Goal: Transaction & Acquisition: Purchase product/service

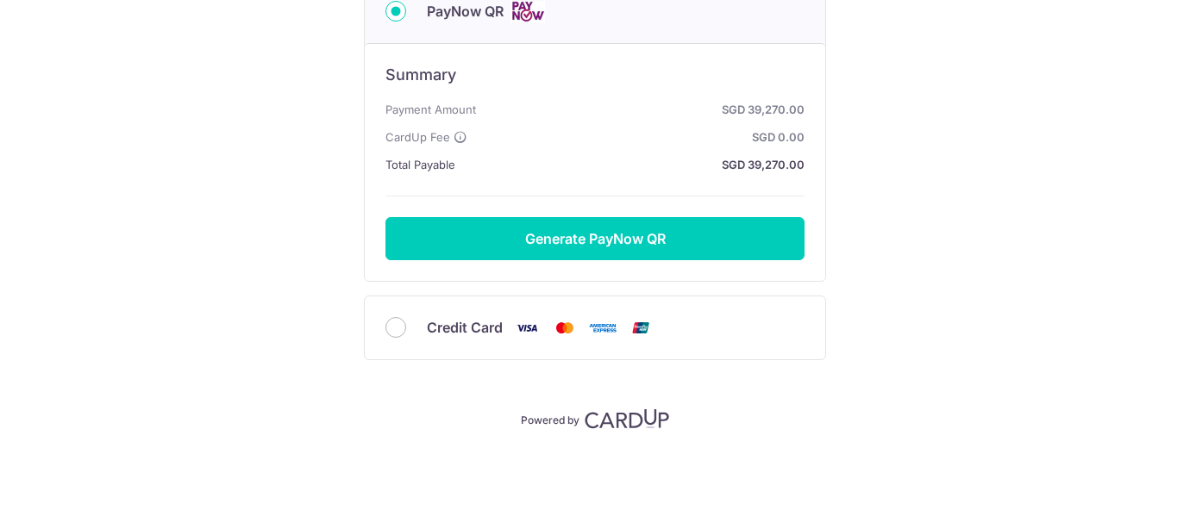
scroll to position [283, 0]
click at [498, 329] on span "Credit Card" at bounding box center [465, 327] width 76 height 21
click at [406, 329] on input "Credit Card" at bounding box center [395, 327] width 21 height 21
radio input "true"
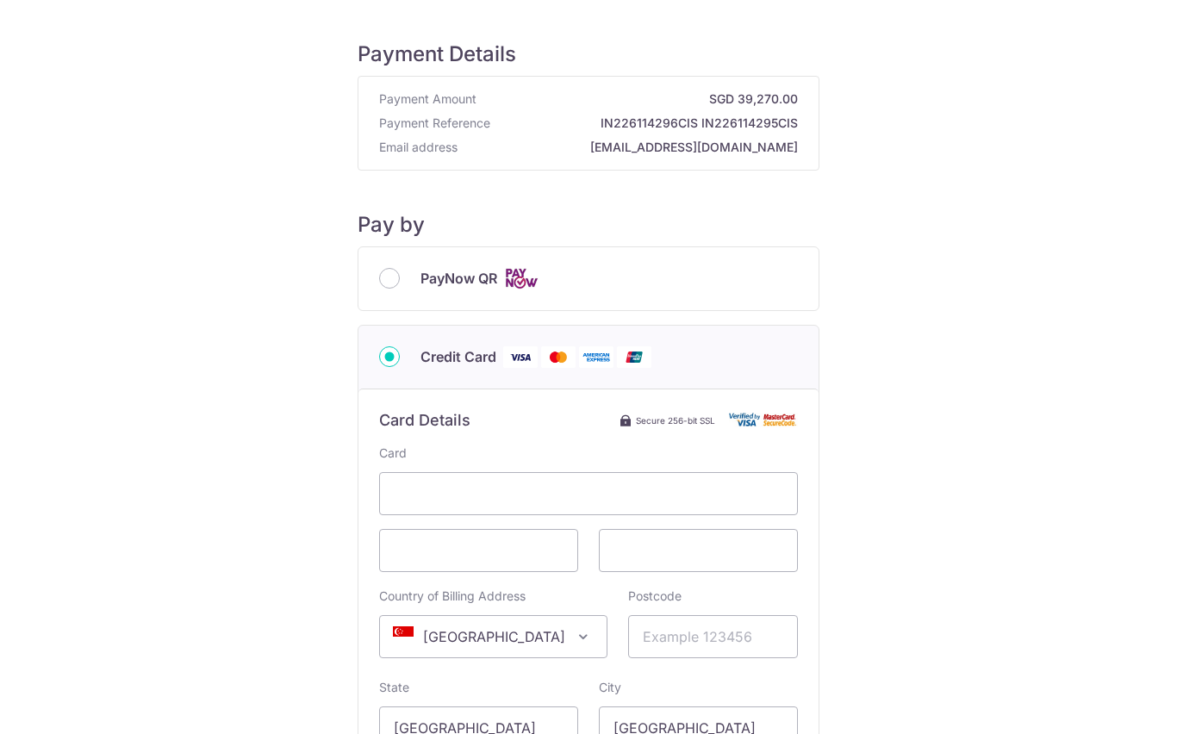
scroll to position [33, 0]
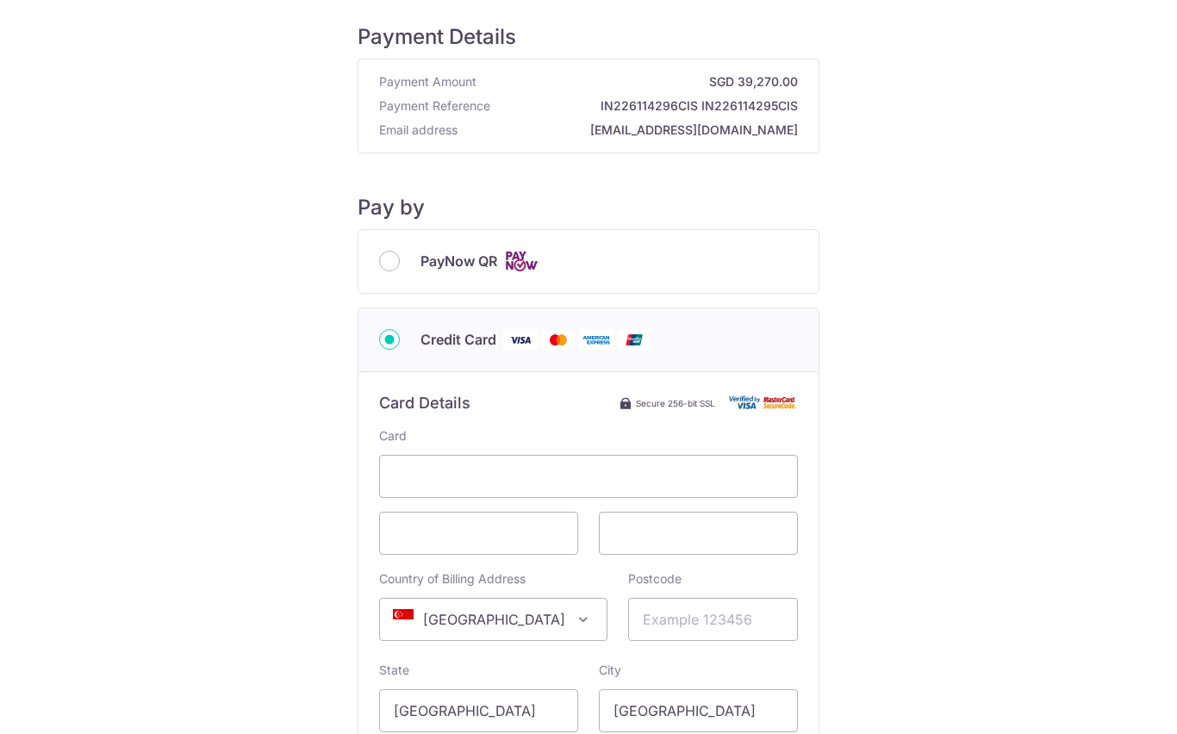
click at [442, 244] on div "PayNow QR" at bounding box center [589, 261] width 460 height 63
click at [434, 258] on span "PayNow QR" at bounding box center [459, 261] width 77 height 21
click at [400, 258] on input "PayNow QR" at bounding box center [389, 261] width 21 height 21
radio input "true"
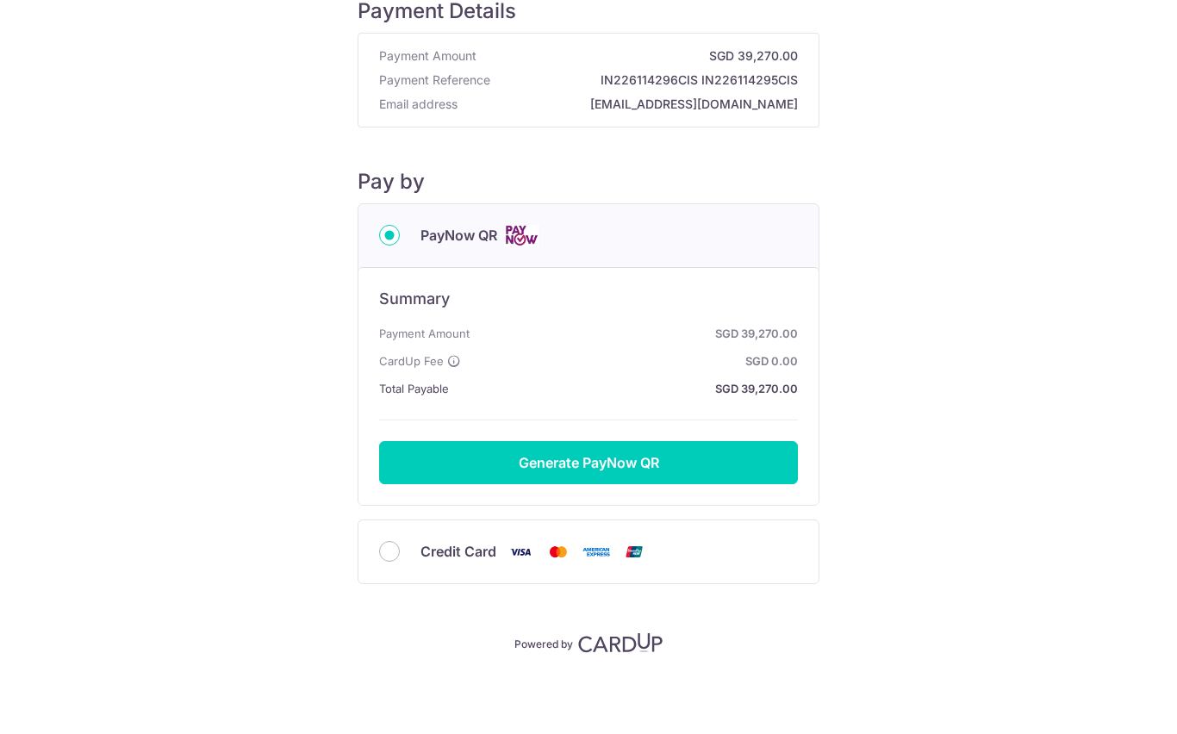
scroll to position [59, 0]
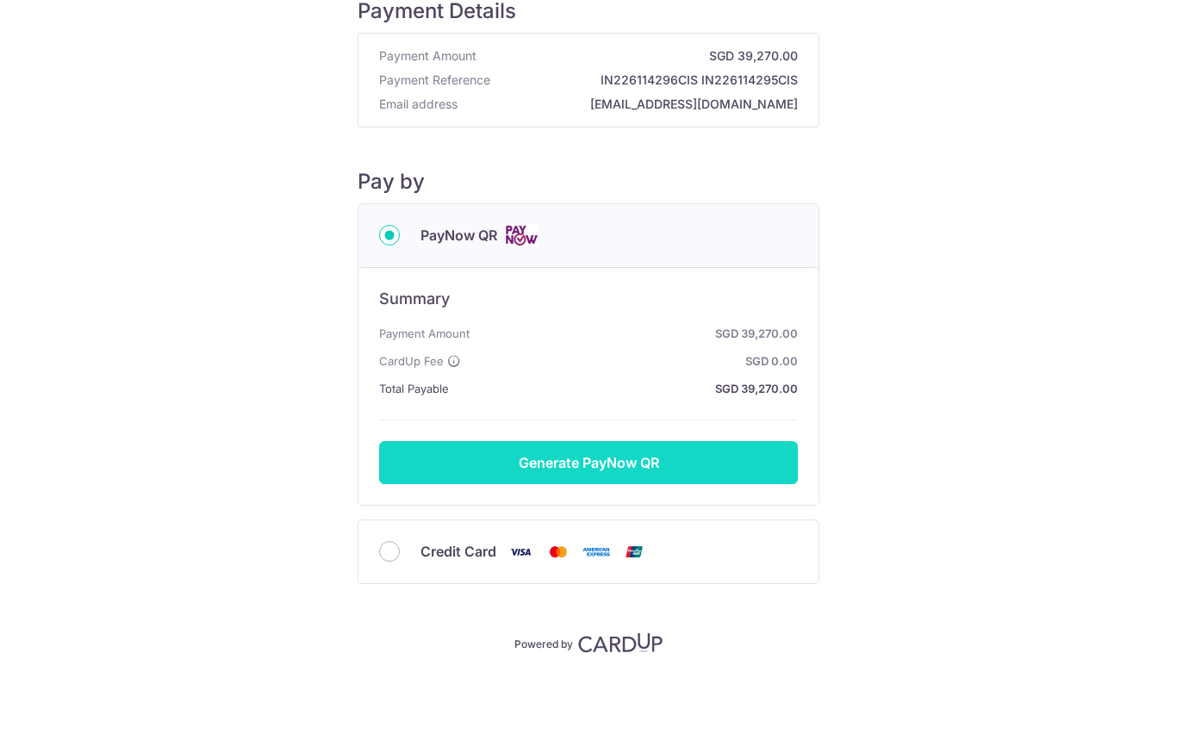
click at [595, 465] on button "Generate PayNow QR" at bounding box center [588, 462] width 419 height 43
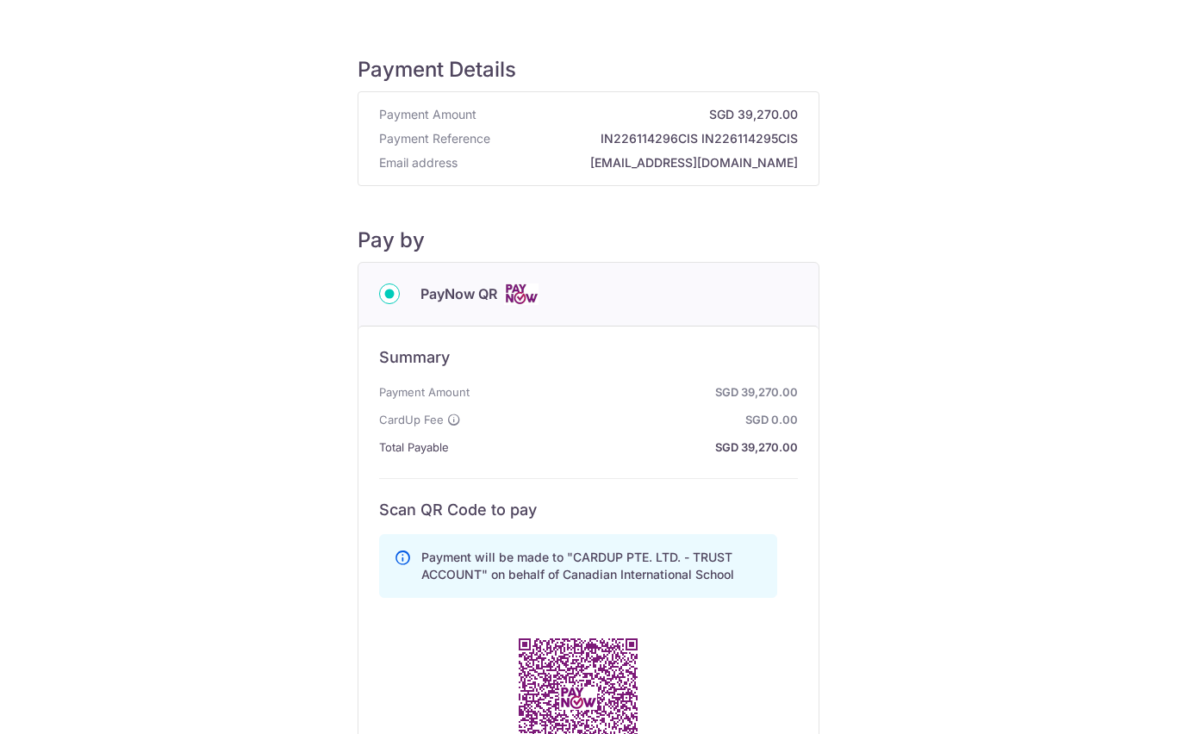
scroll to position [0, 0]
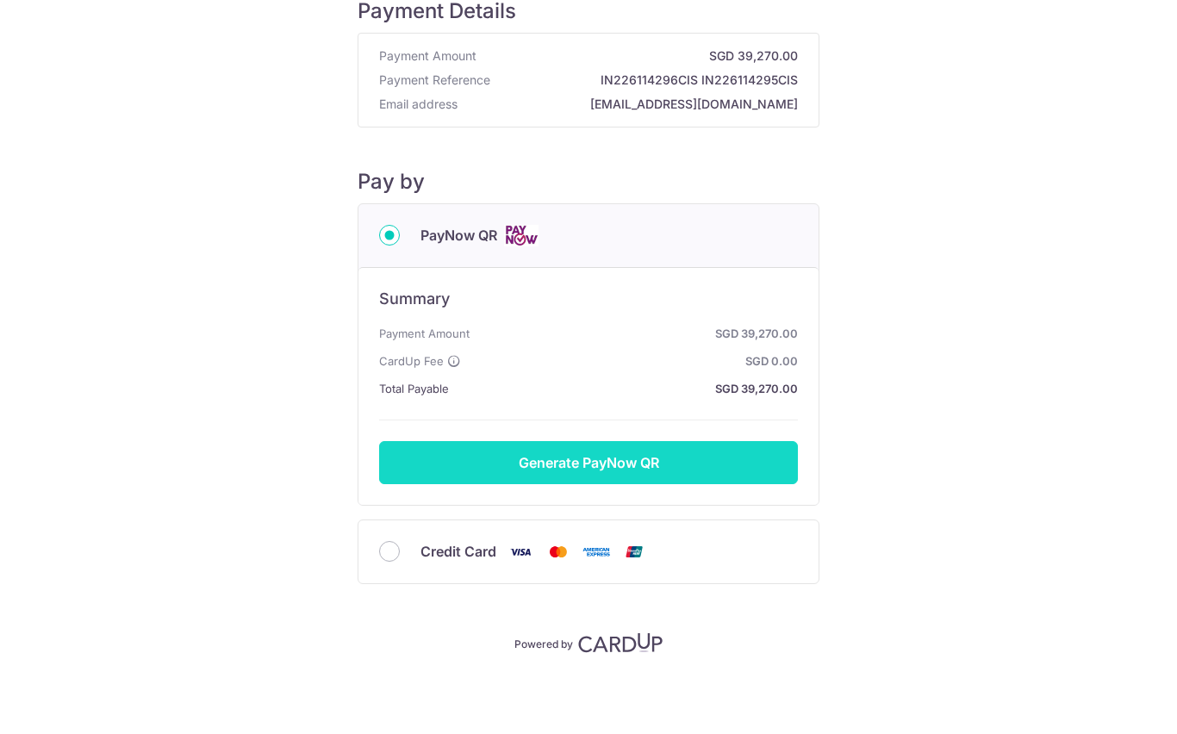
scroll to position [59, 0]
click at [554, 458] on button "Generate PayNow QR" at bounding box center [588, 462] width 419 height 43
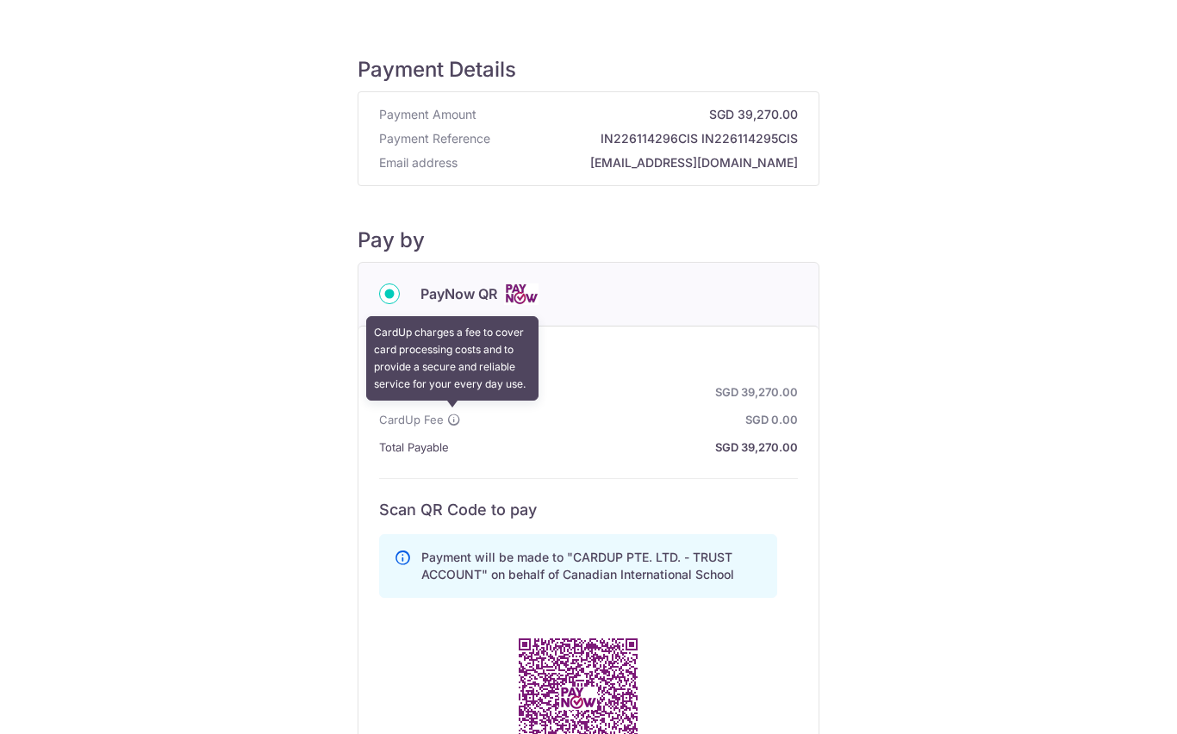
scroll to position [0, 0]
